Goal: Task Accomplishment & Management: Complete application form

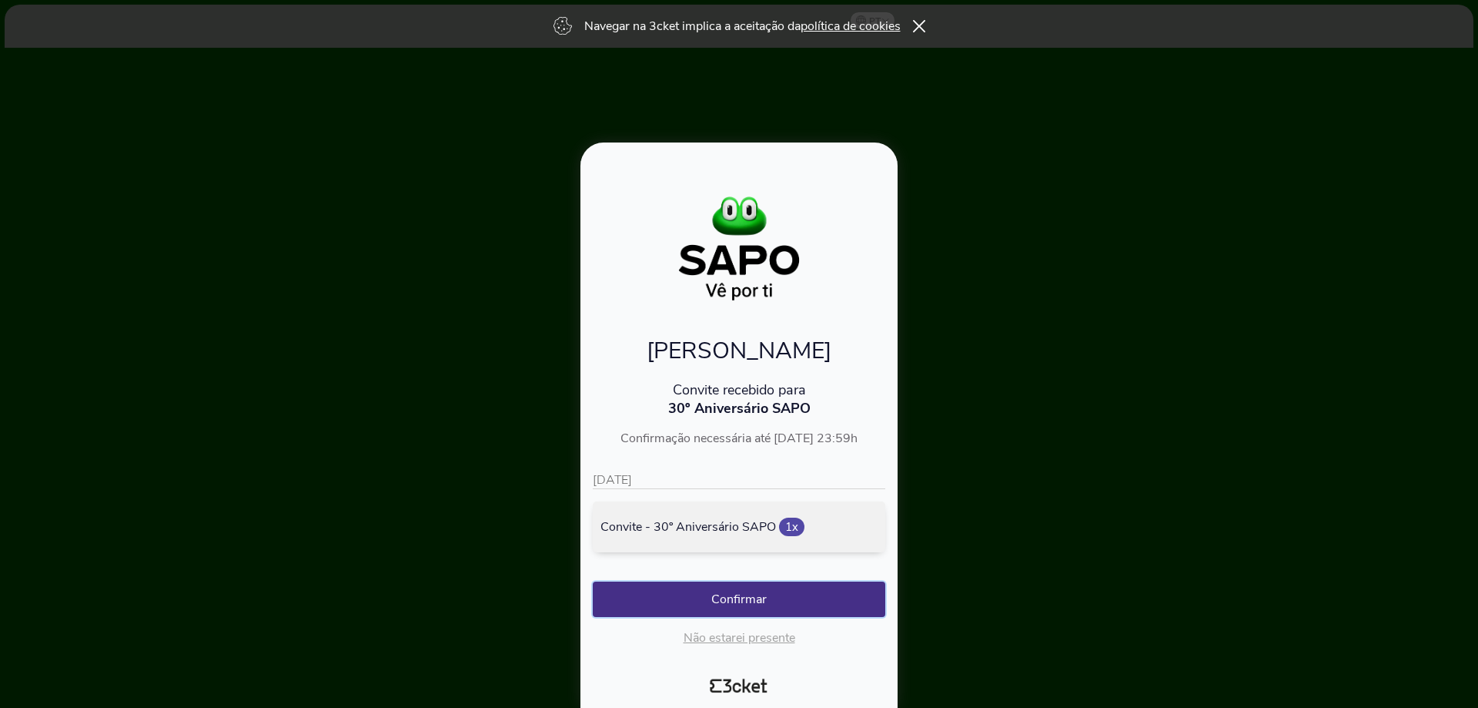
click at [773, 601] on button "Confirmar" at bounding box center [739, 598] width 293 height 35
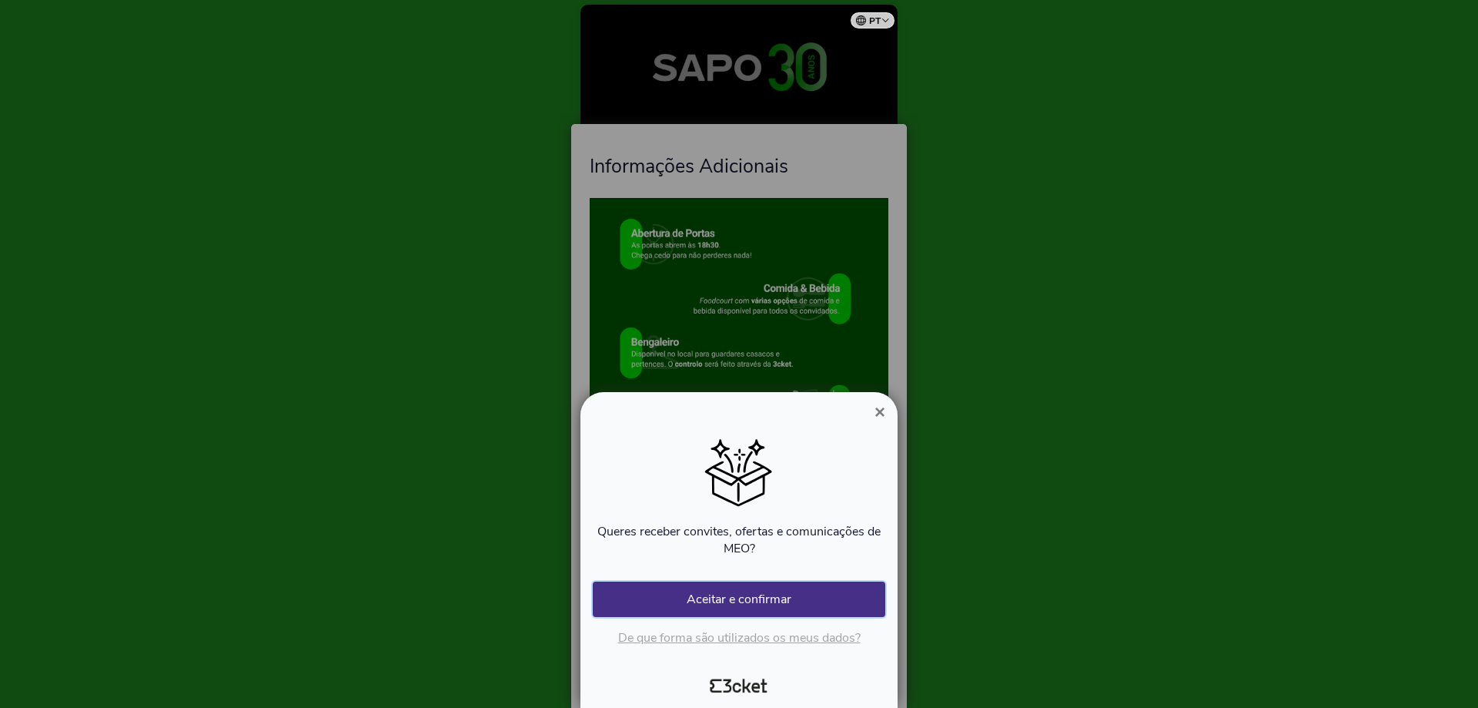
click at [740, 601] on button "Aceitar e confirmar" at bounding box center [739, 598] width 293 height 35
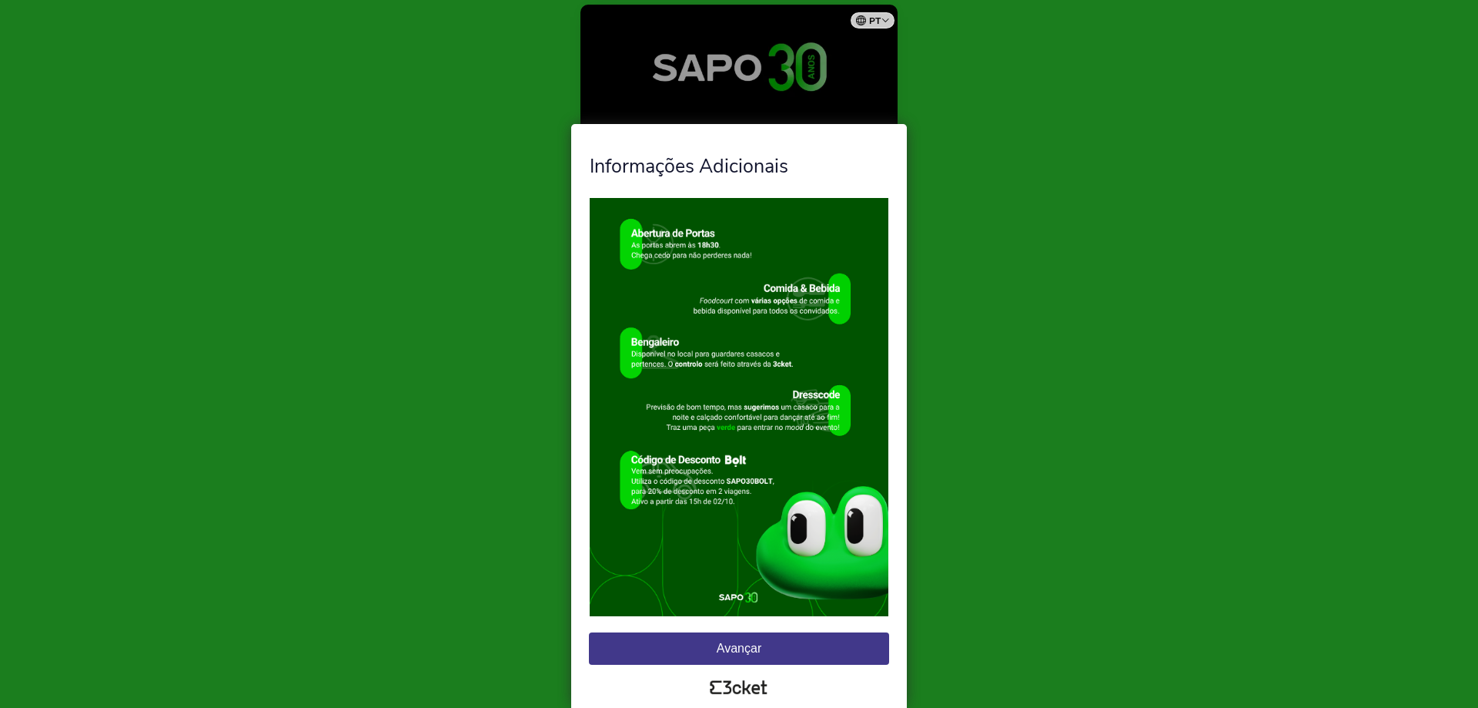
click at [720, 648] on button "Avançar" at bounding box center [739, 648] width 300 height 32
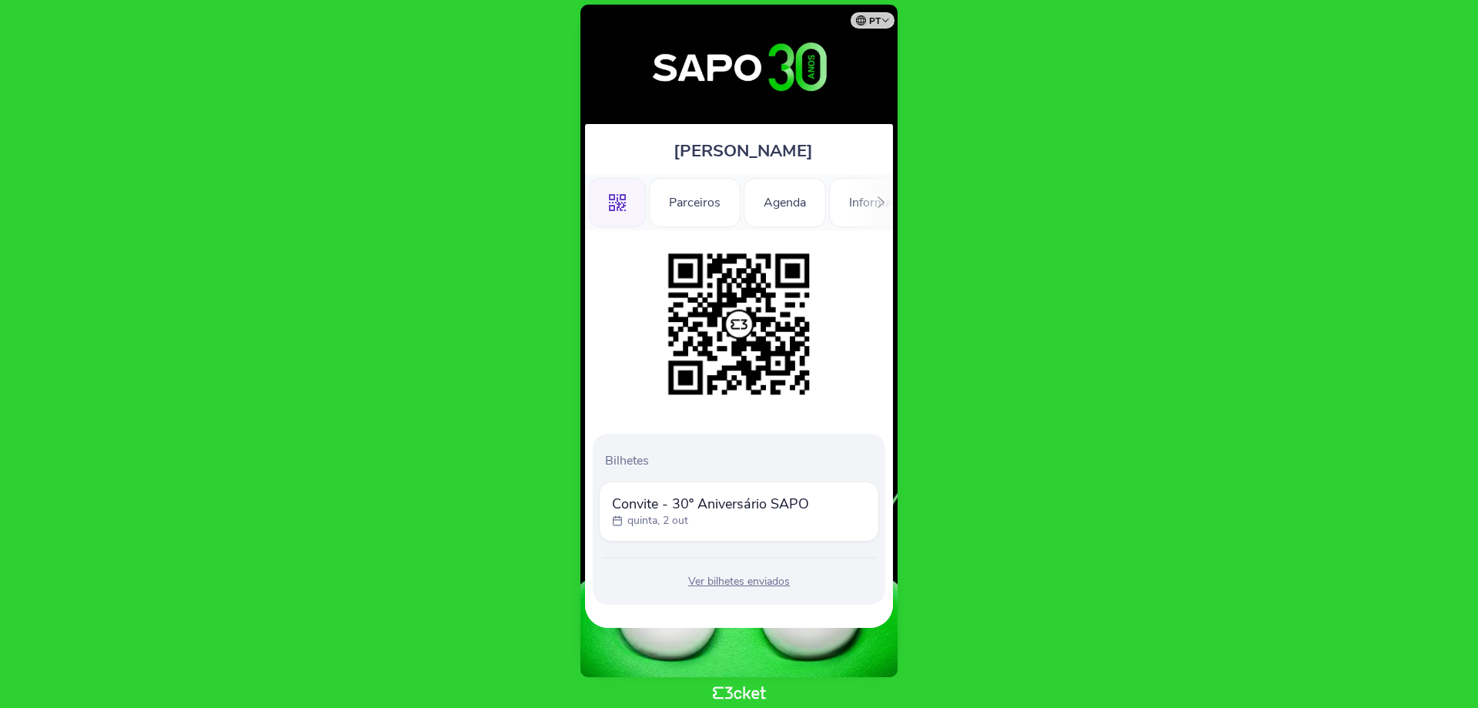
click at [746, 576] on div "Ver bilhetes enviados" at bounding box center [739, 581] width 280 height 15
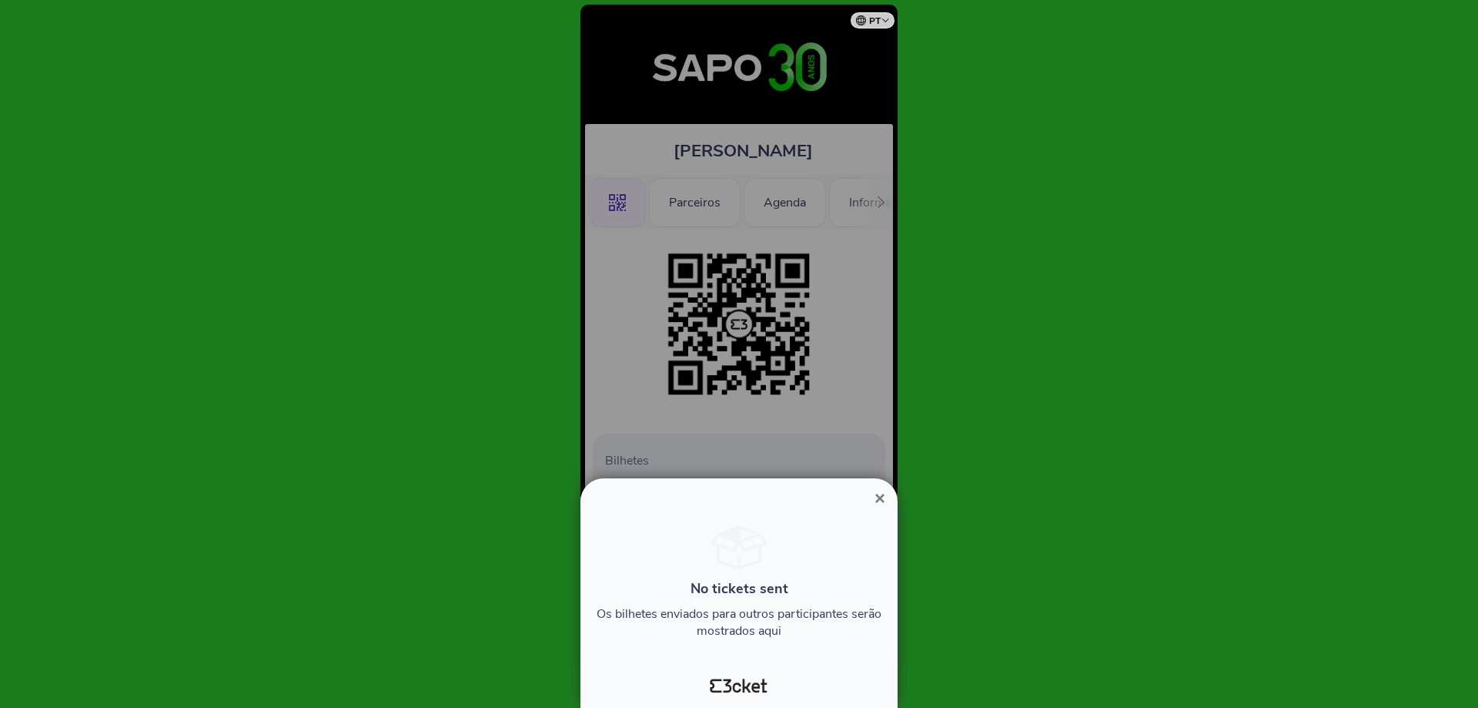
click at [877, 495] on span "×" at bounding box center [880, 497] width 11 height 21
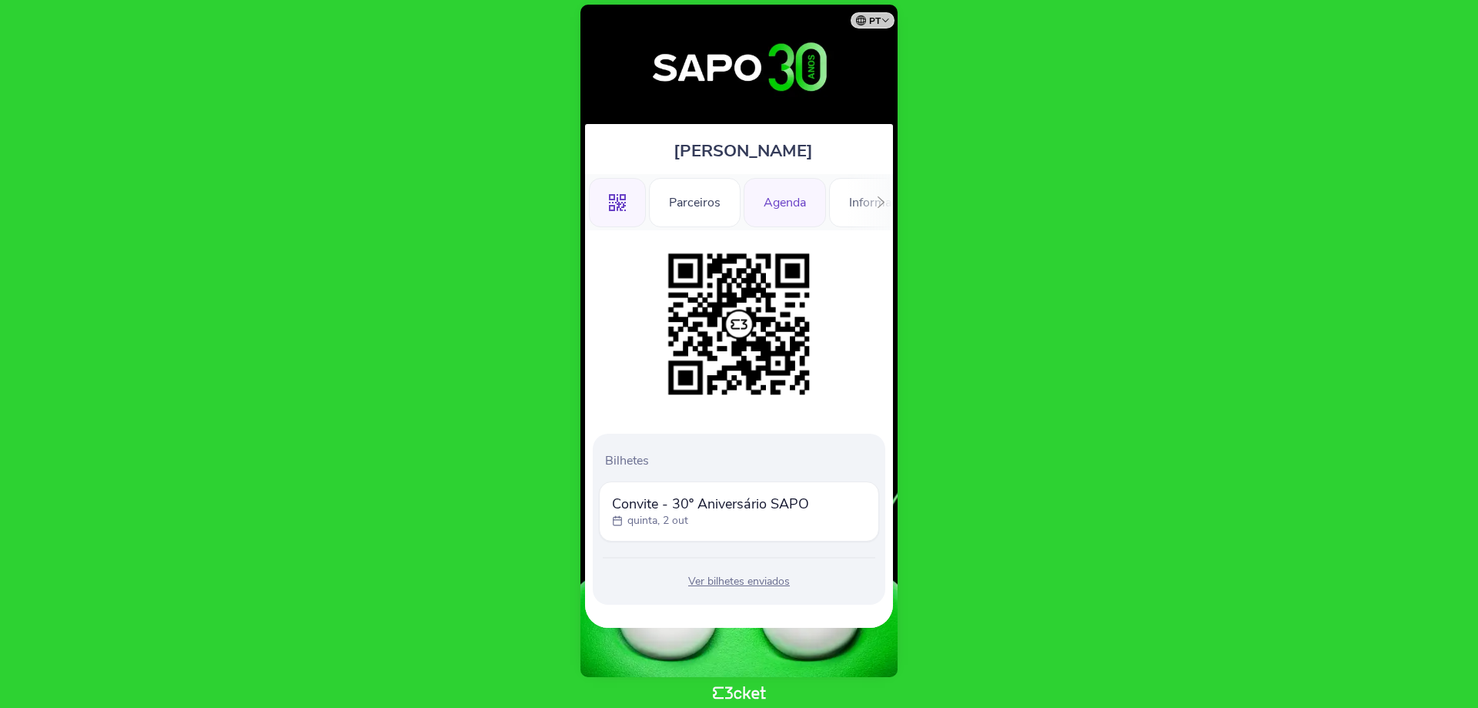
click at [803, 209] on div "Agenda" at bounding box center [785, 202] width 82 height 49
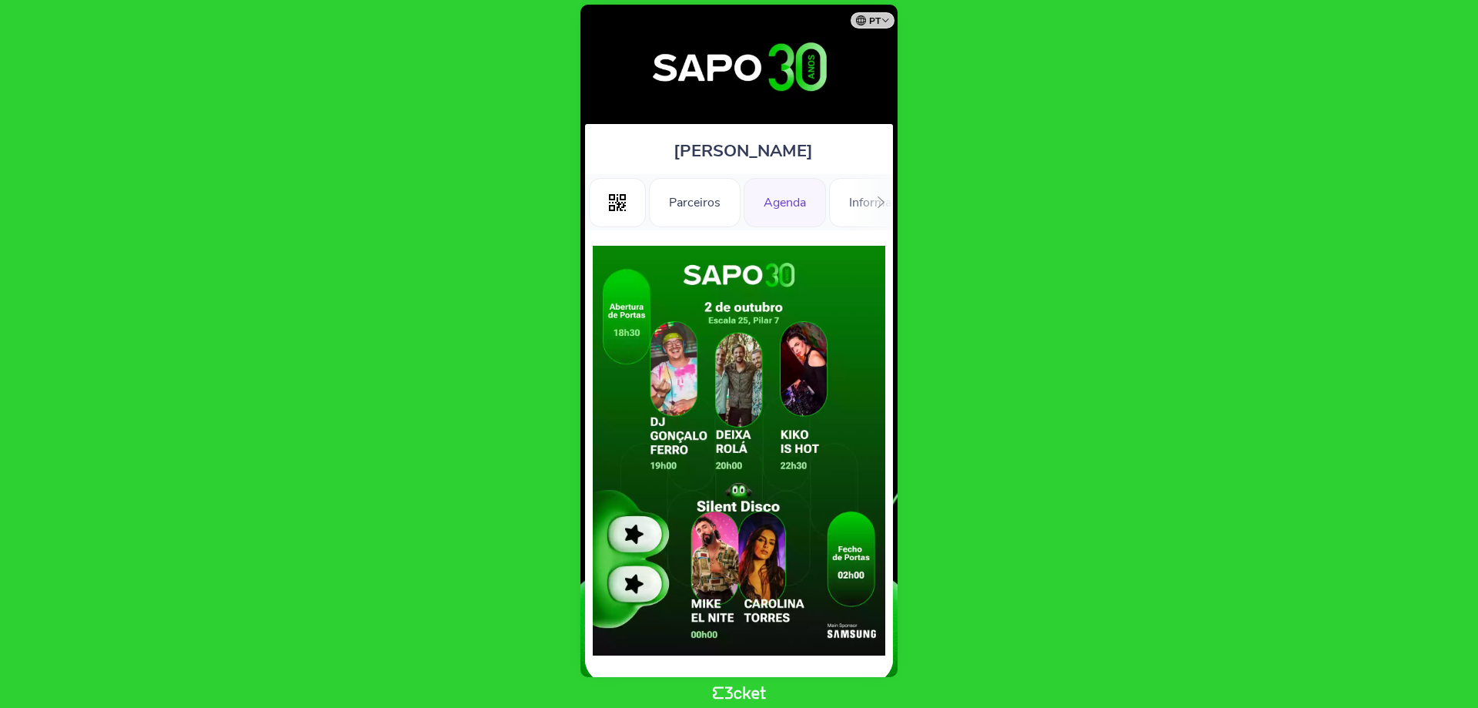
click at [711, 201] on div "Parceiros" at bounding box center [695, 202] width 92 height 49
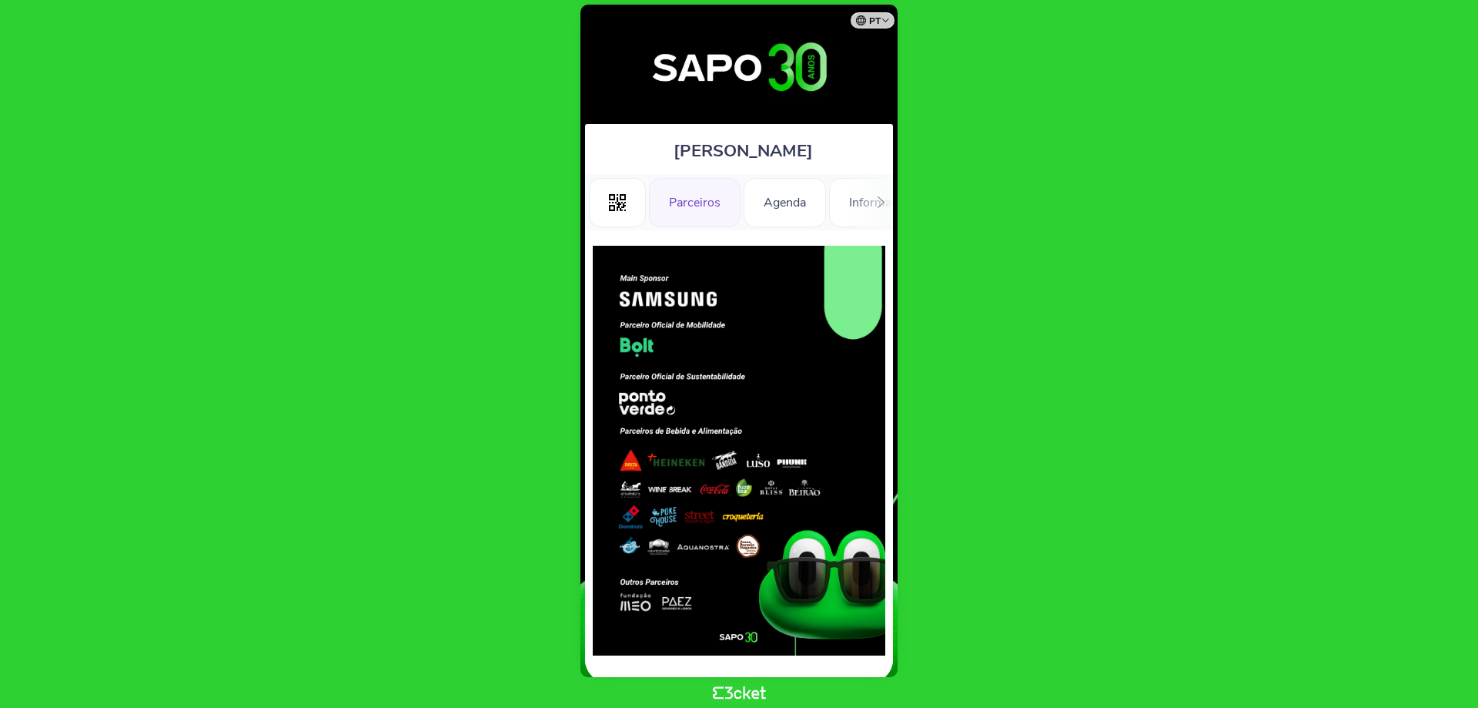
click at [1028, 146] on body "pt Português ([GEOGRAPHIC_DATA]) English Español Catalan [DEMOGRAPHIC_DATA] [PE…" at bounding box center [739, 353] width 1466 height 695
